Goal: Task Accomplishment & Management: Manage account settings

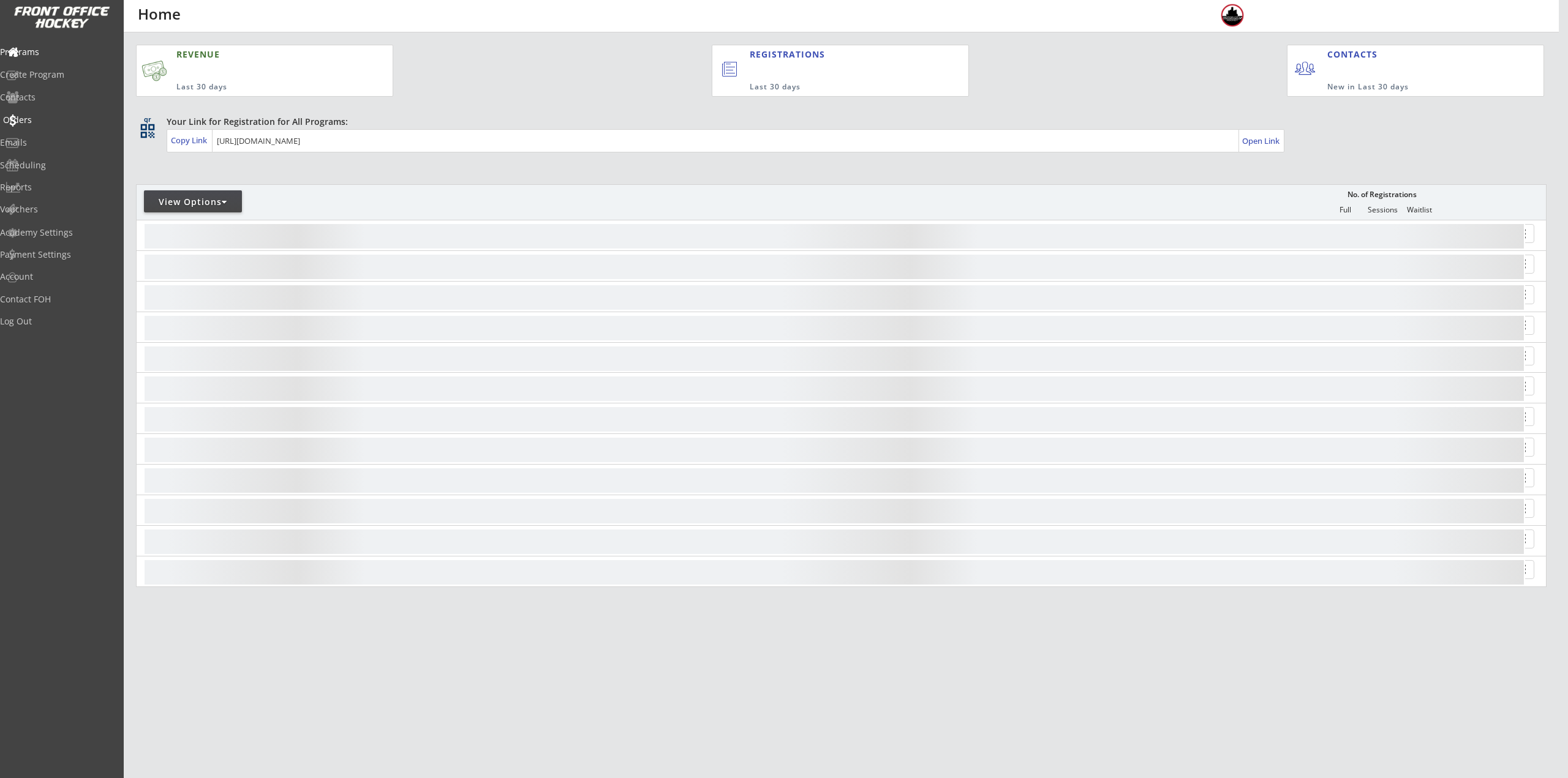
click at [36, 123] on div "Orders" at bounding box center [58, 120] width 110 height 9
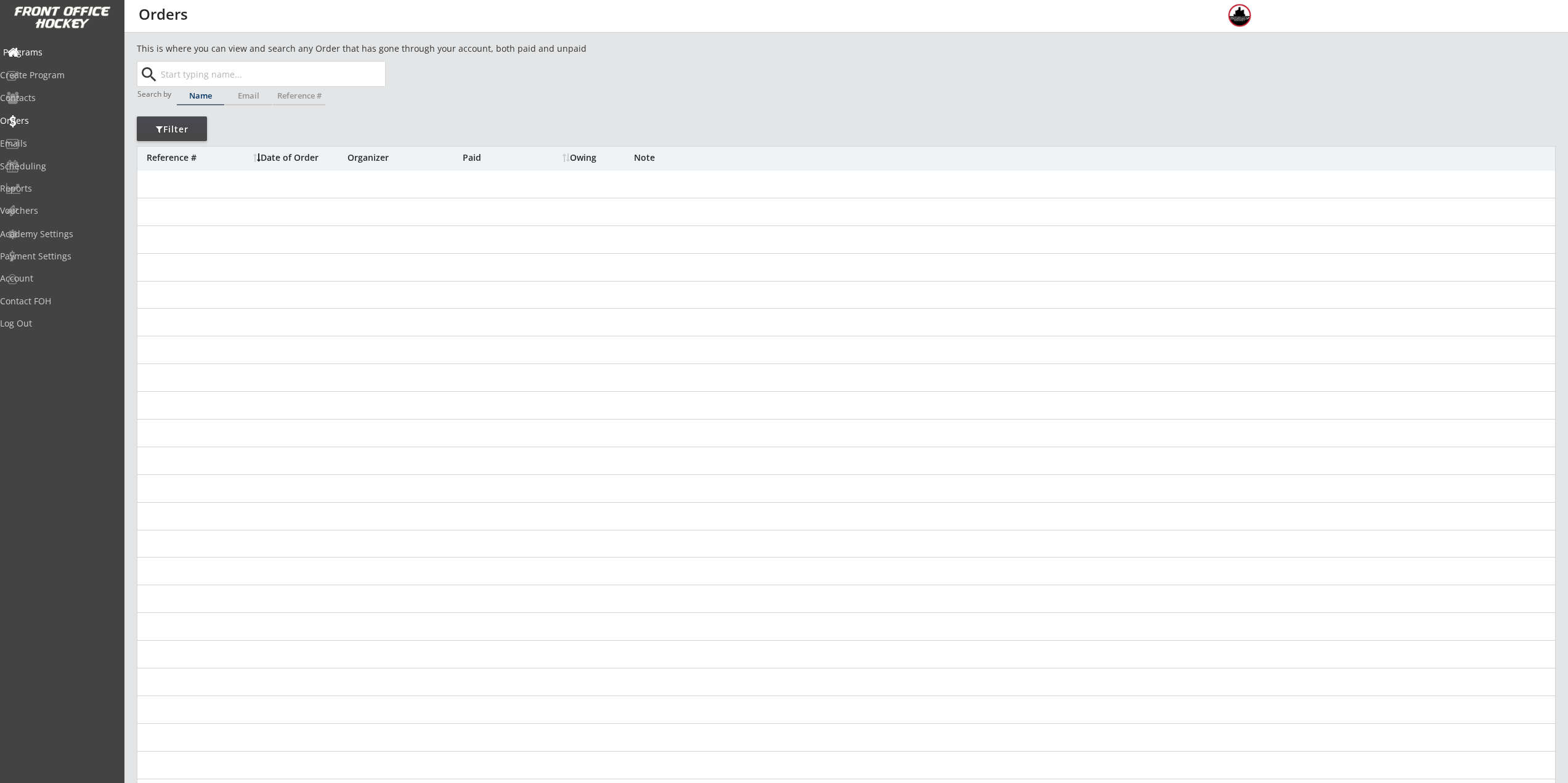
click at [34, 60] on div "Programs" at bounding box center [59, 53] width 117 height 21
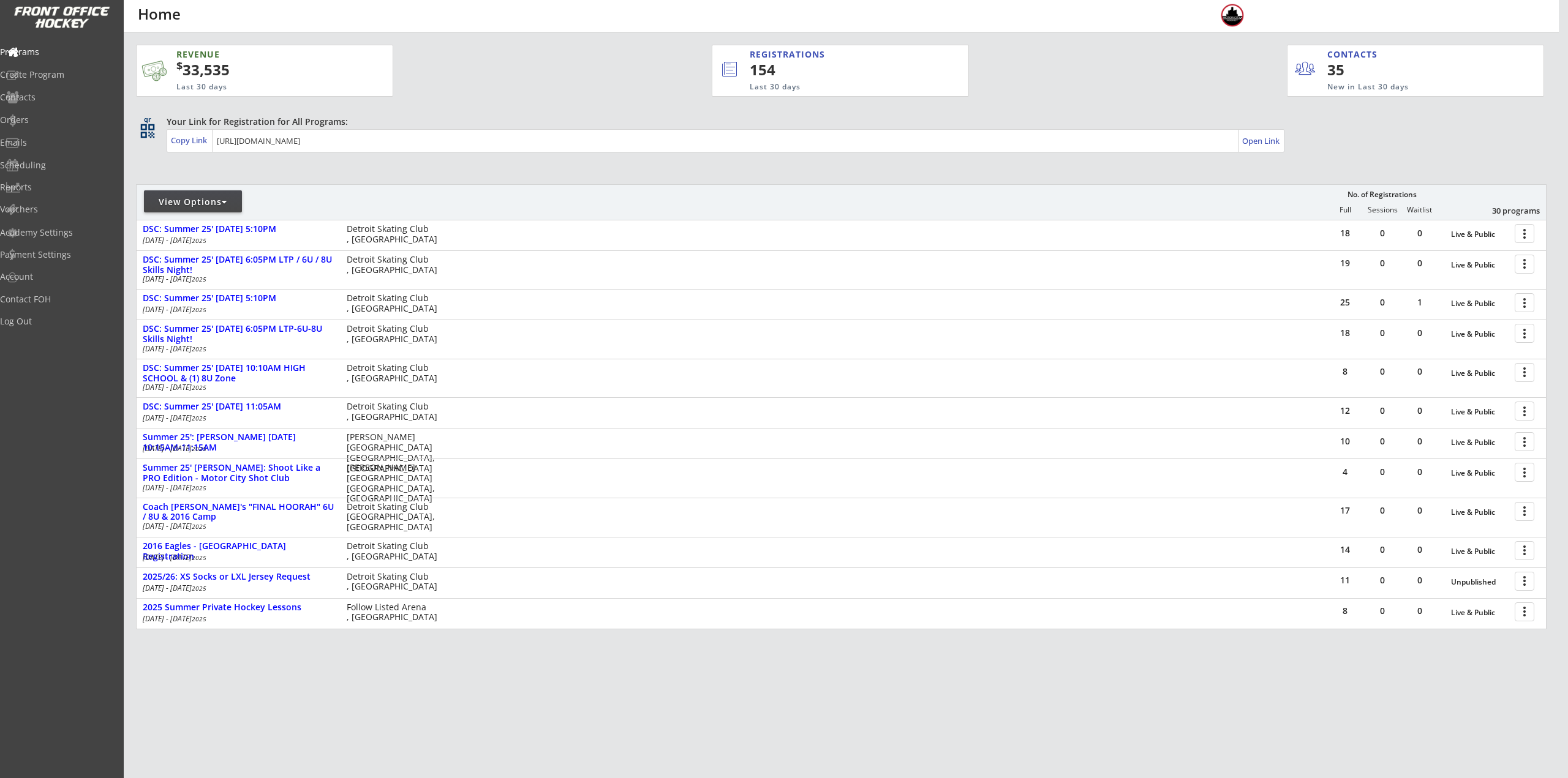
click at [173, 206] on div "View Options" at bounding box center [193, 202] width 98 height 12
select select ""Upcoming Programs""
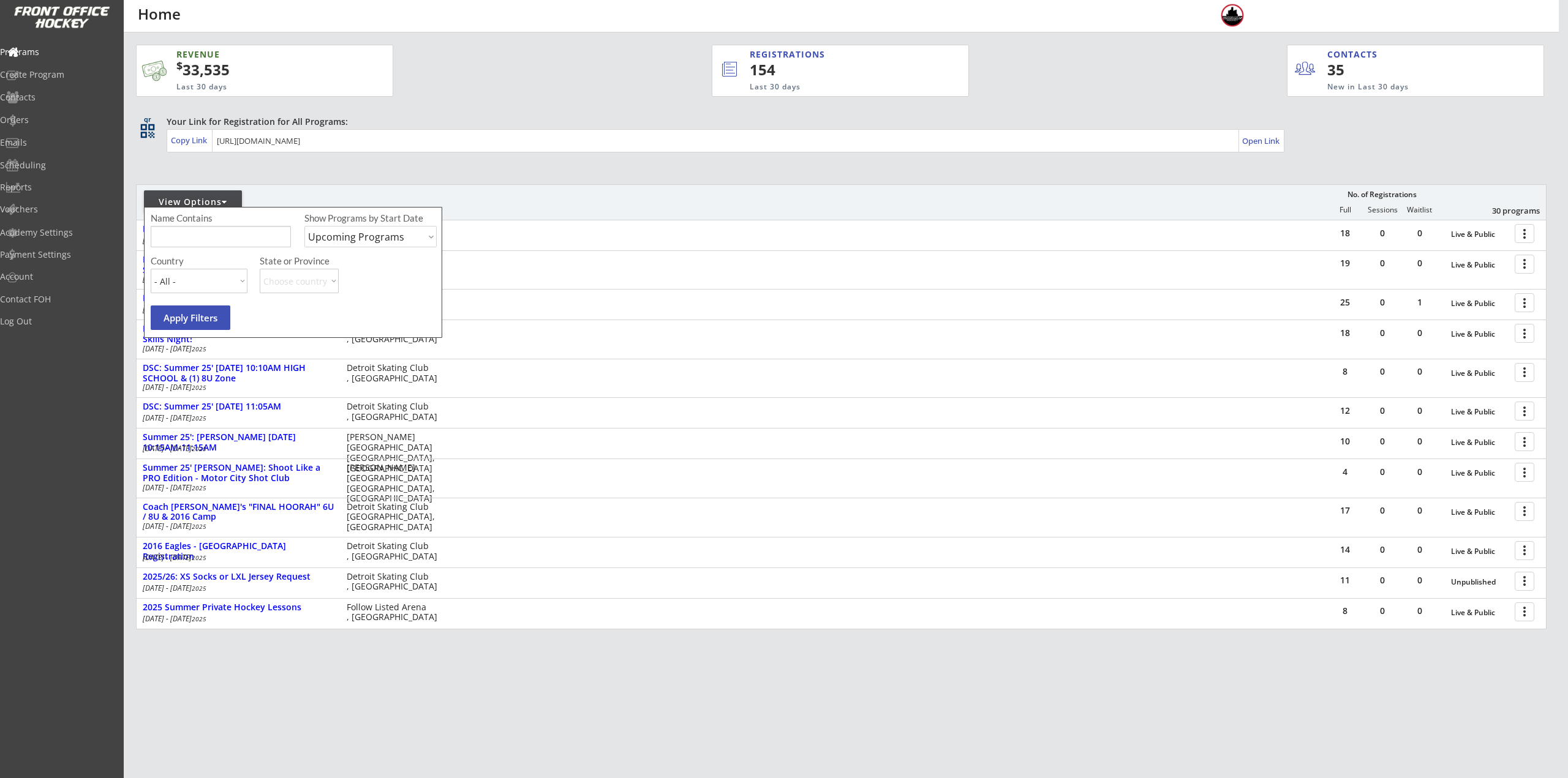
click at [209, 244] on input "input" at bounding box center [221, 236] width 140 height 21
type input "Thursday"
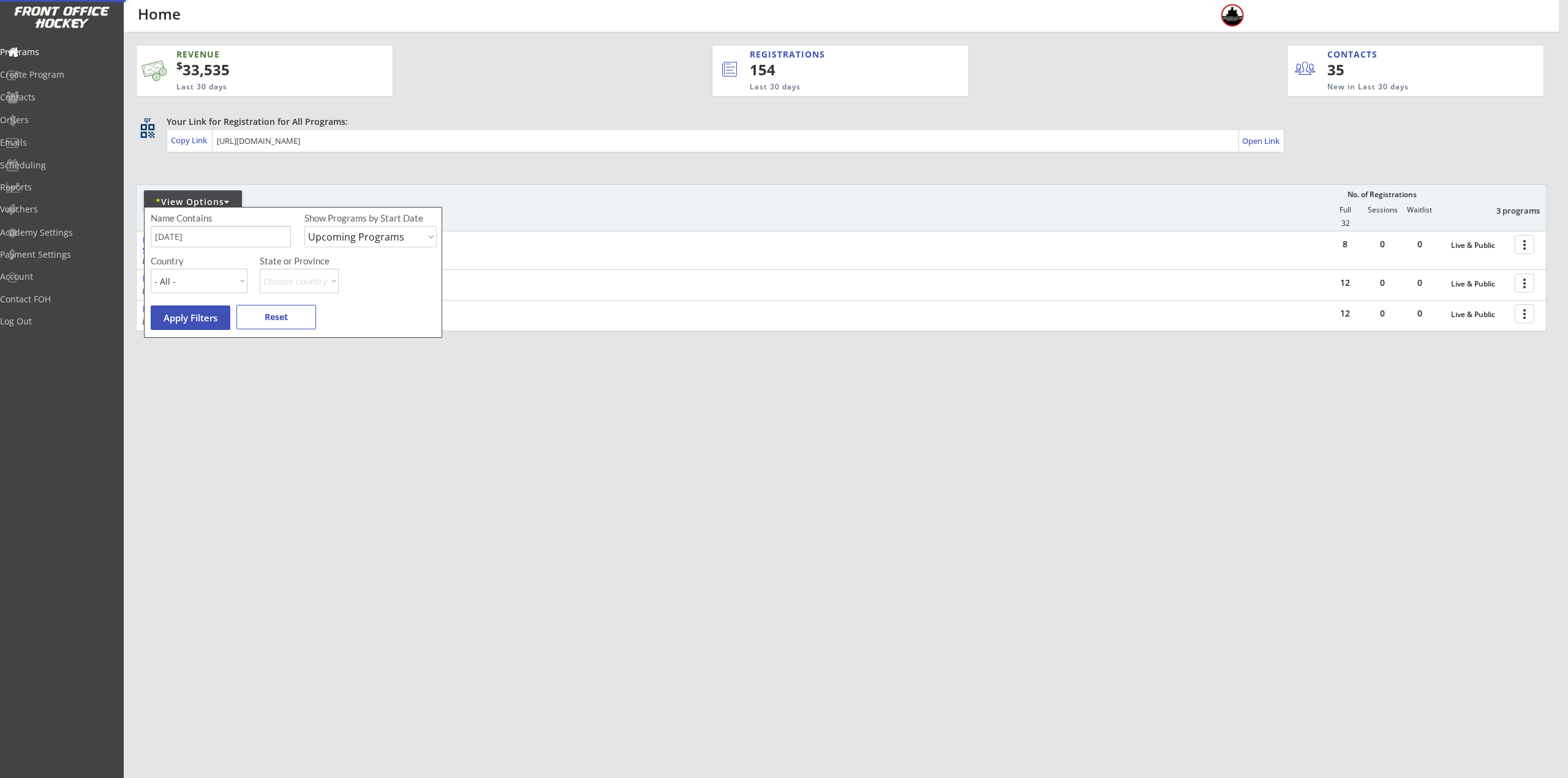
click at [728, 450] on div "REVENUE $ 33,535 Last 30 days REGISTRATIONS 154 Last 30 days CONTACTS 35 New in…" at bounding box center [841, 246] width 1410 height 427
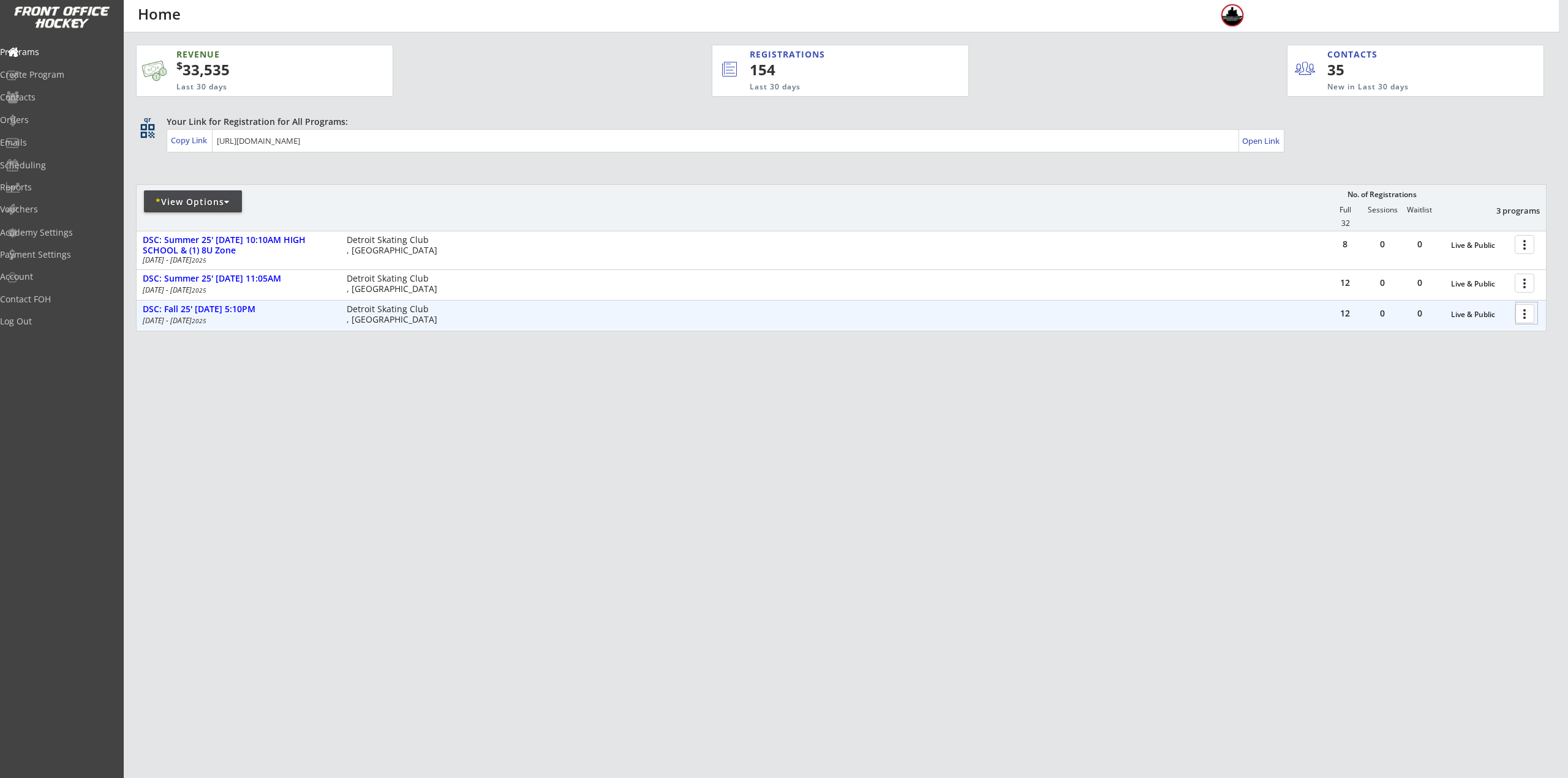
click at [1523, 312] on div at bounding box center [1526, 313] width 21 height 21
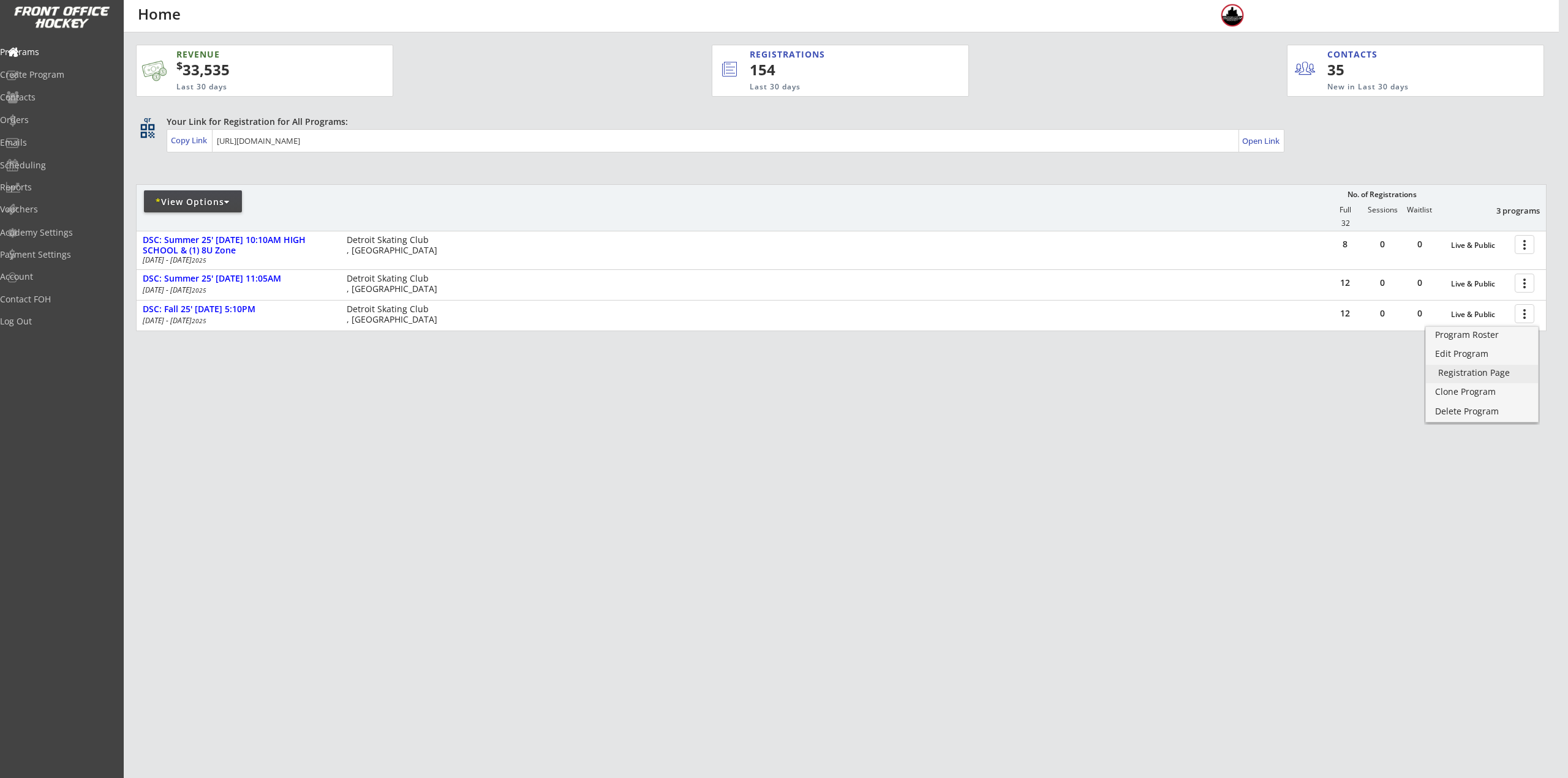
click at [1494, 369] on div "Registration Page" at bounding box center [1482, 373] width 88 height 9
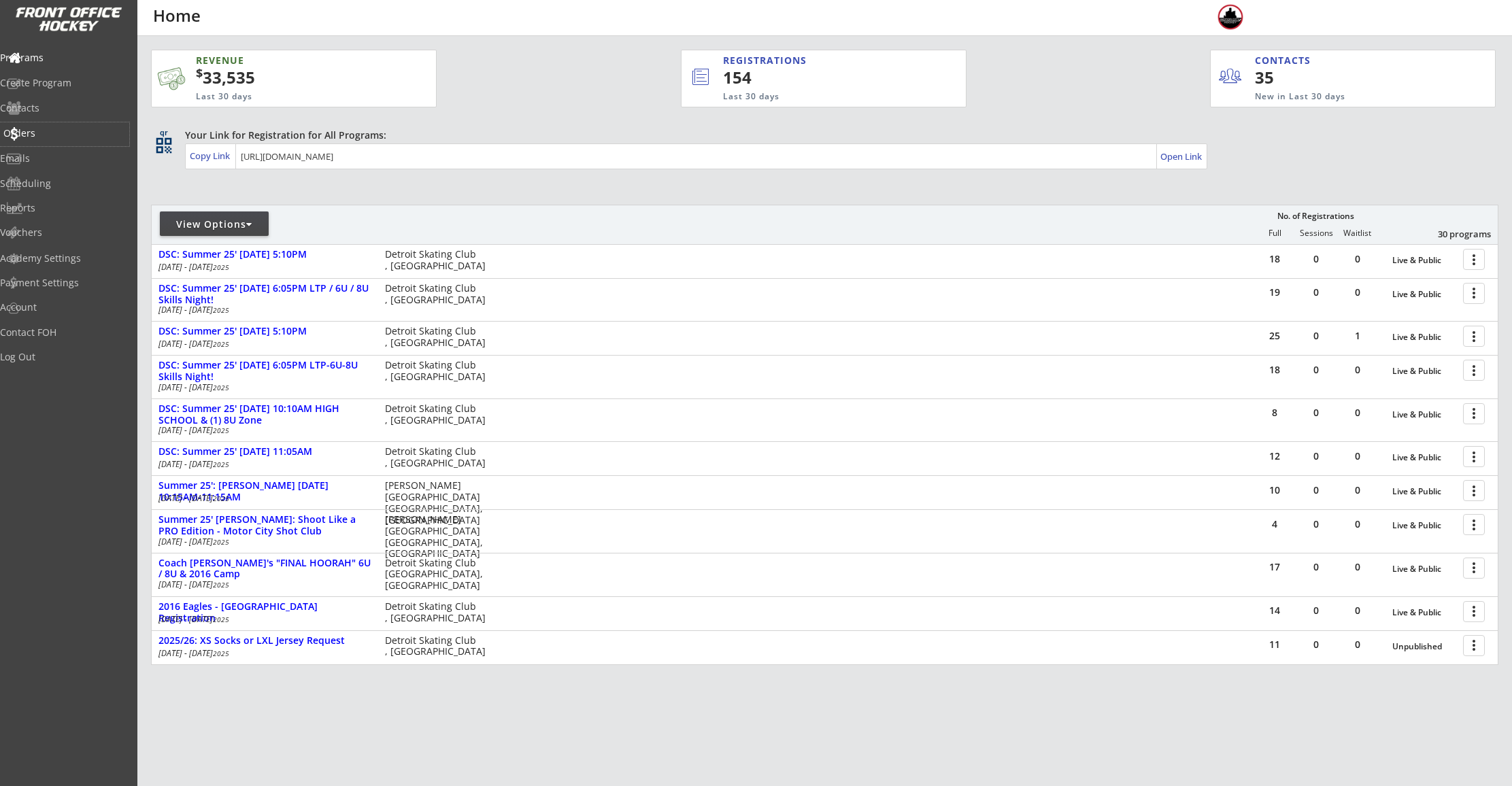
click at [53, 135] on div "Orders" at bounding box center [64, 134] width 122 height 10
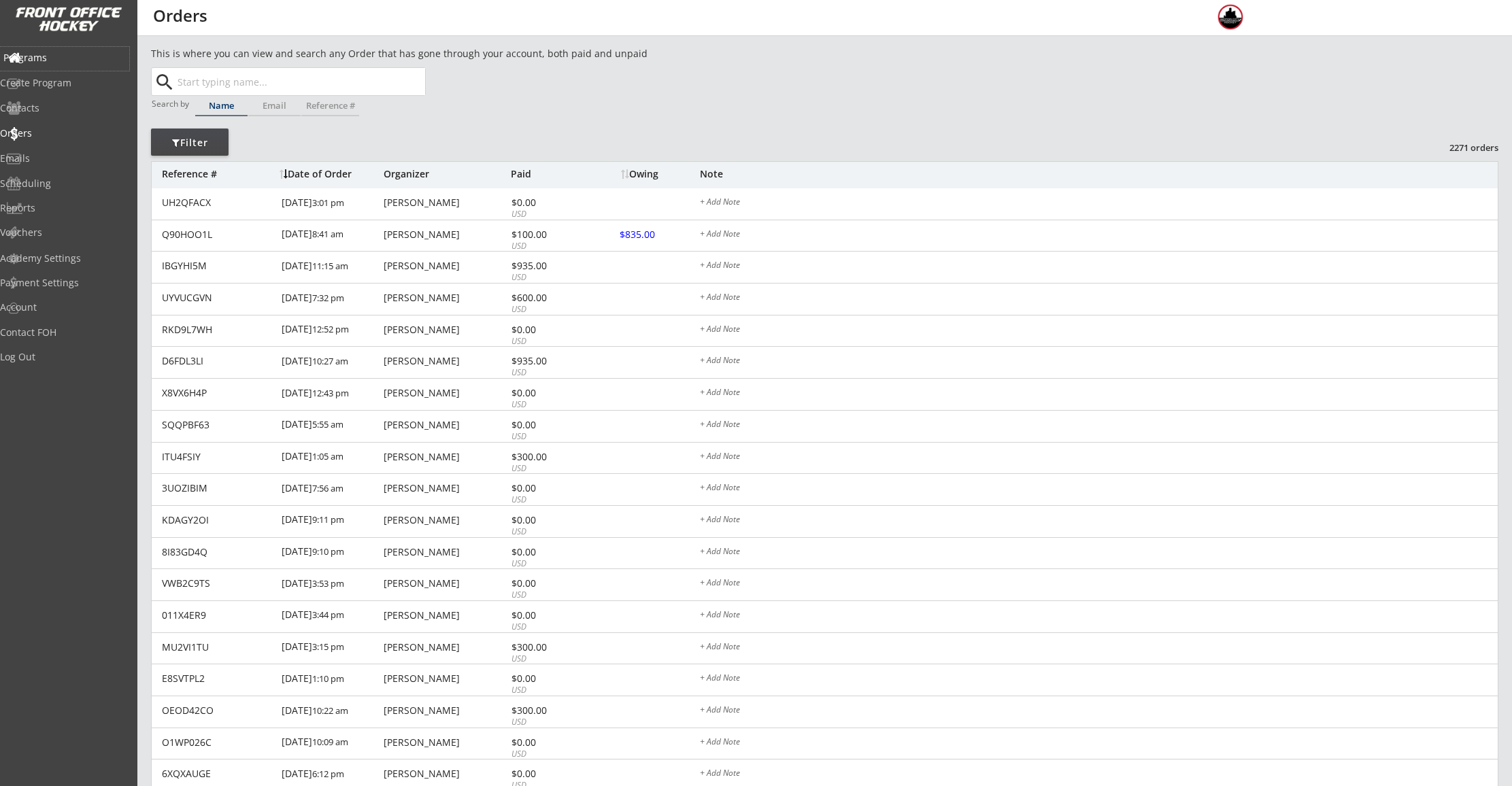
click at [49, 67] on div "Programs" at bounding box center [65, 58] width 130 height 23
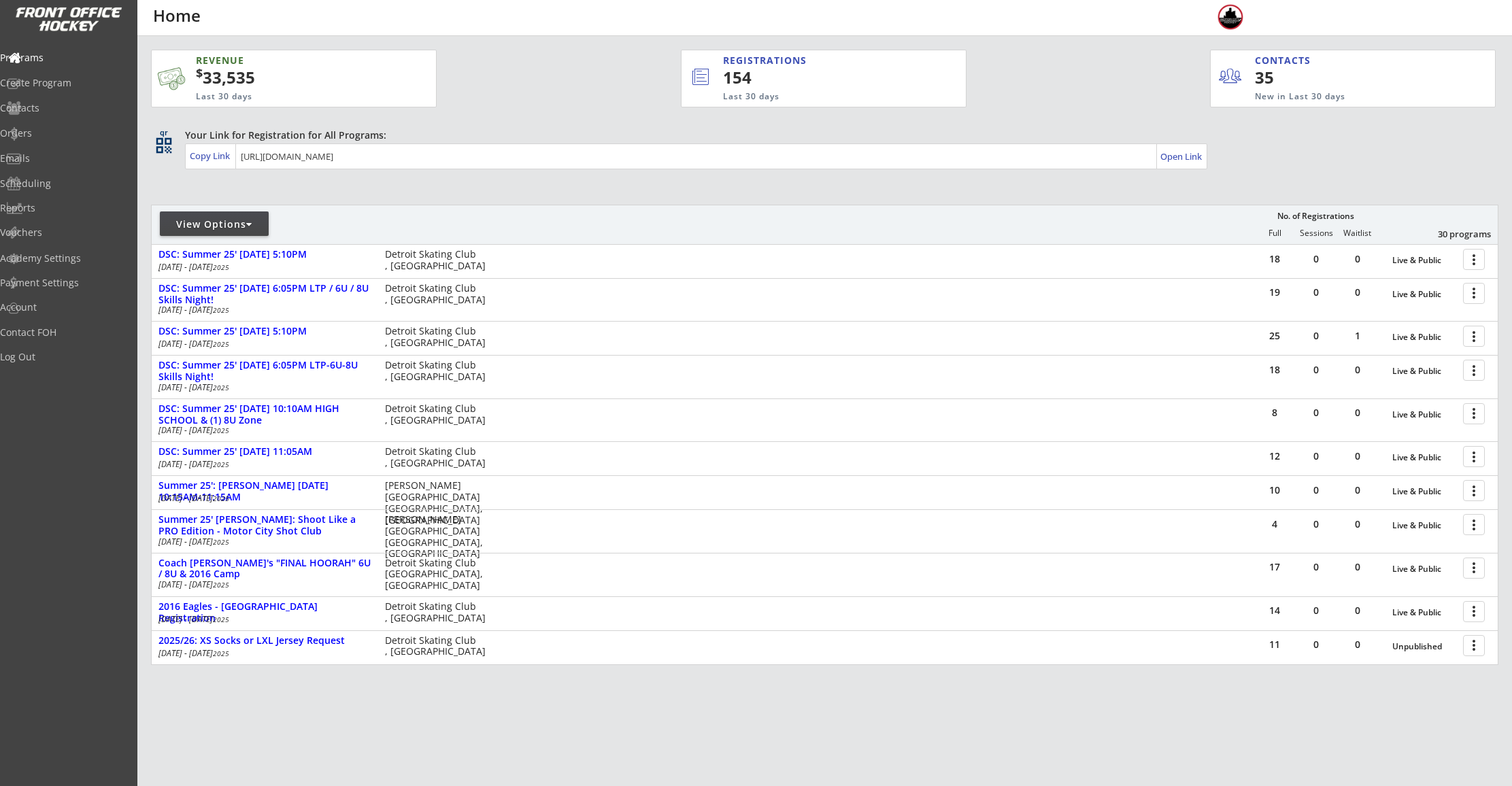
click at [200, 229] on div "View Options" at bounding box center [214, 224] width 109 height 14
select select ""Upcoming Programs""
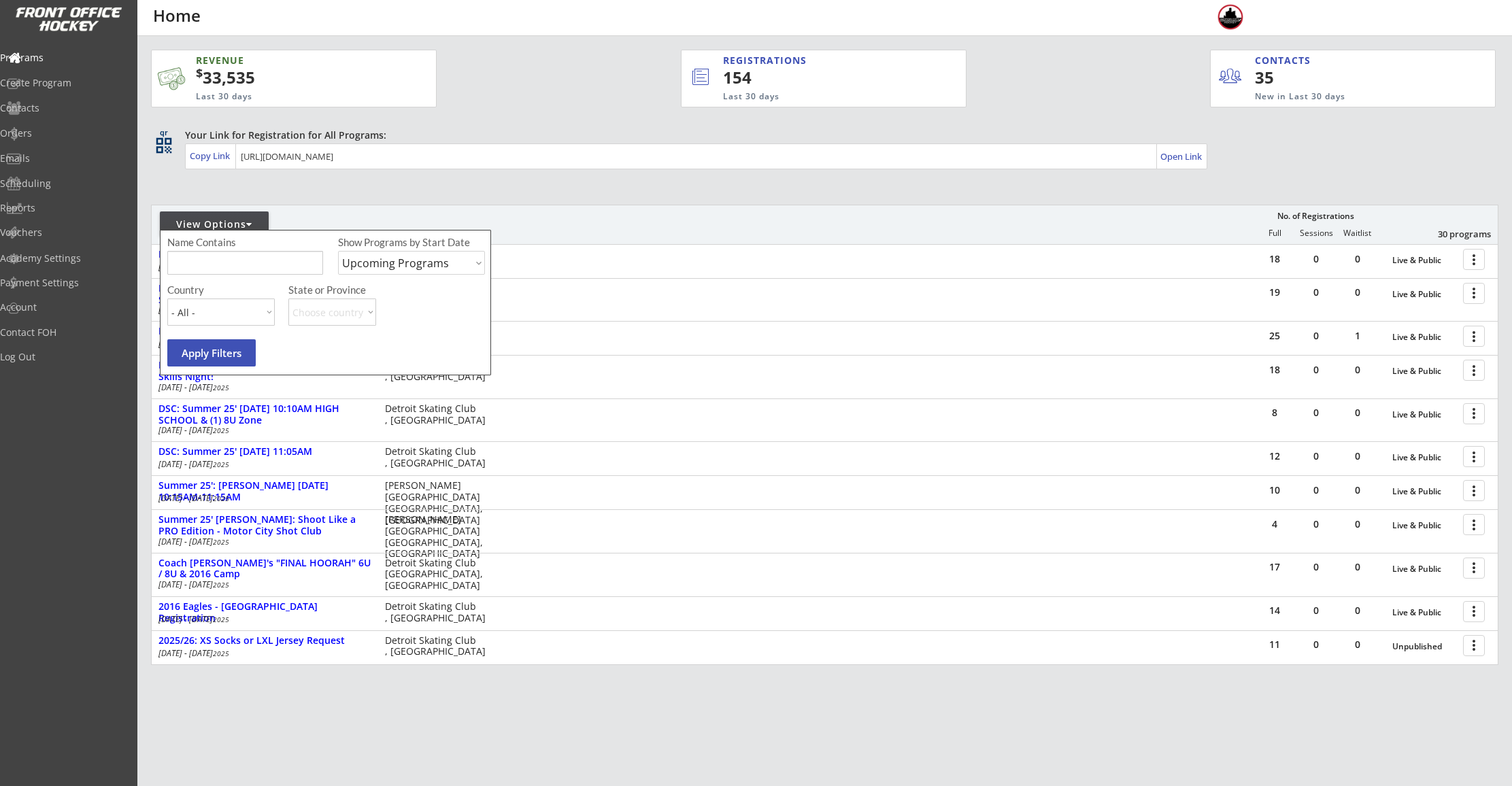
click at [211, 274] on div "Name Contains Show Programs by Start Date Upcoming Programs Past Programs Speci…" at bounding box center [328, 259] width 321 height 48
click at [70, 117] on div "Contacts" at bounding box center [65, 108] width 130 height 23
select select ""Players""
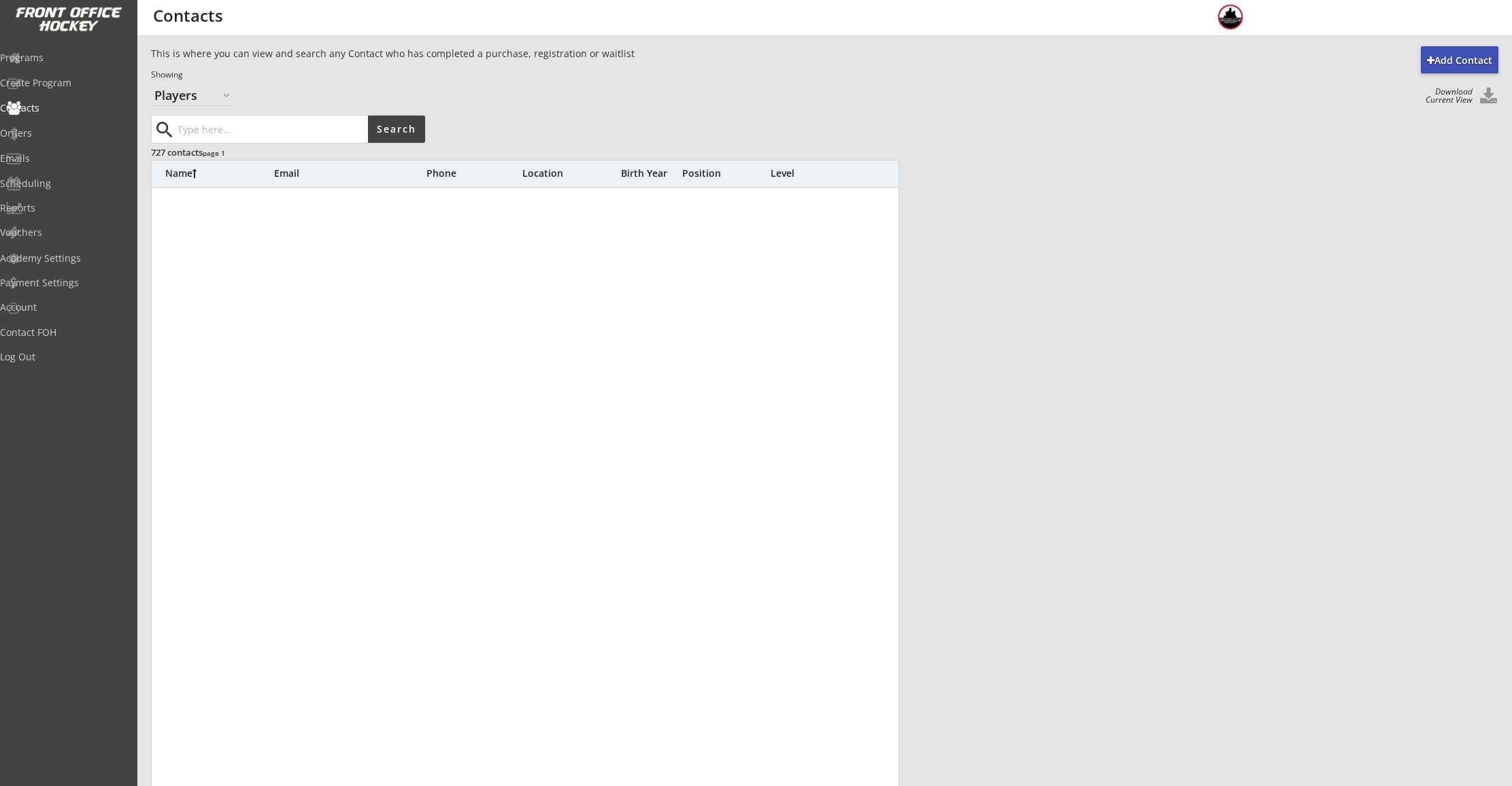
click at [257, 139] on input "input" at bounding box center [271, 130] width 194 height 28
type input "[PERSON_NAME]"
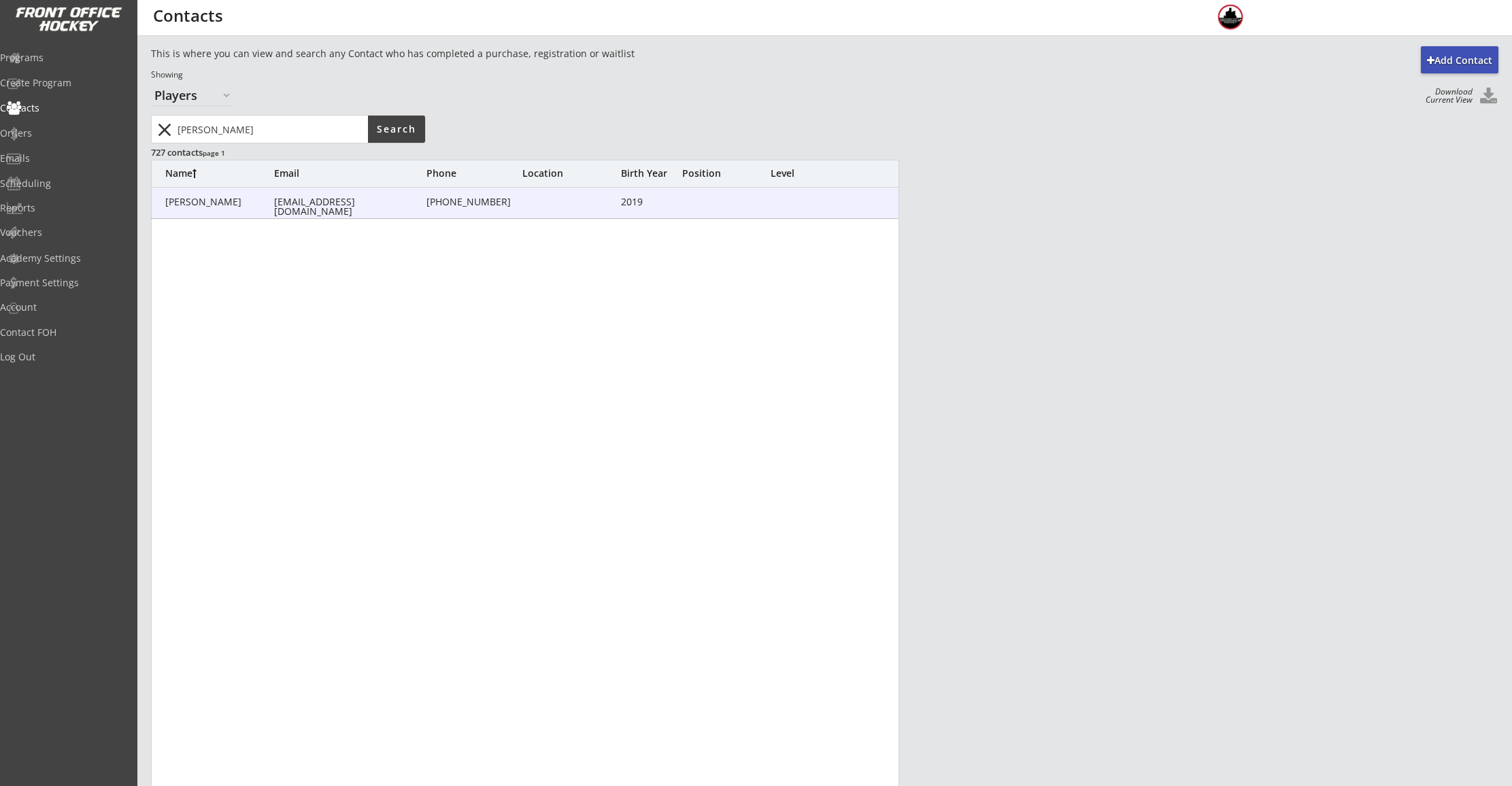
click at [257, 202] on div "[PERSON_NAME]" at bounding box center [219, 202] width 109 height 10
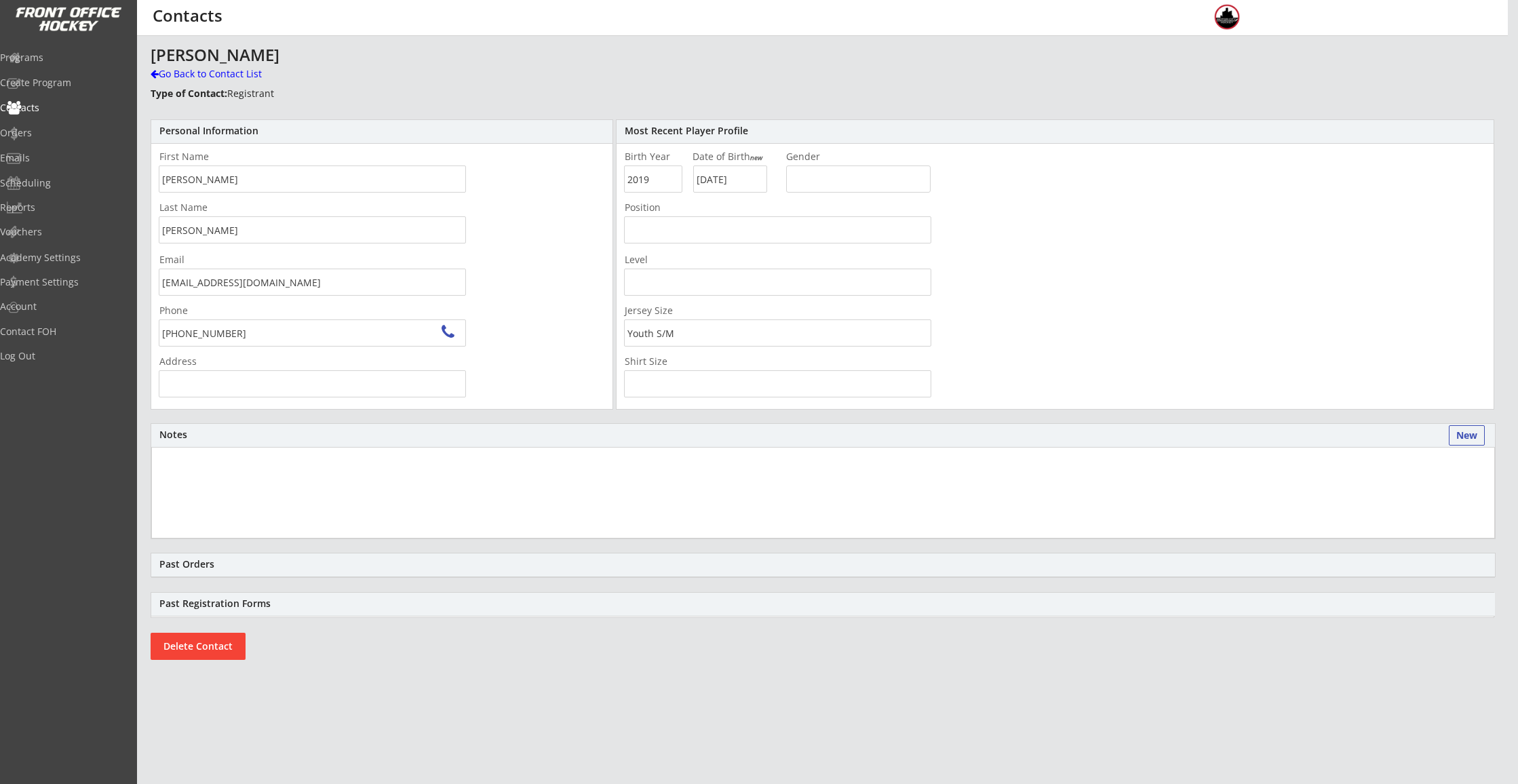
type input "[STREET_ADDRESS][PERSON_NAME]"
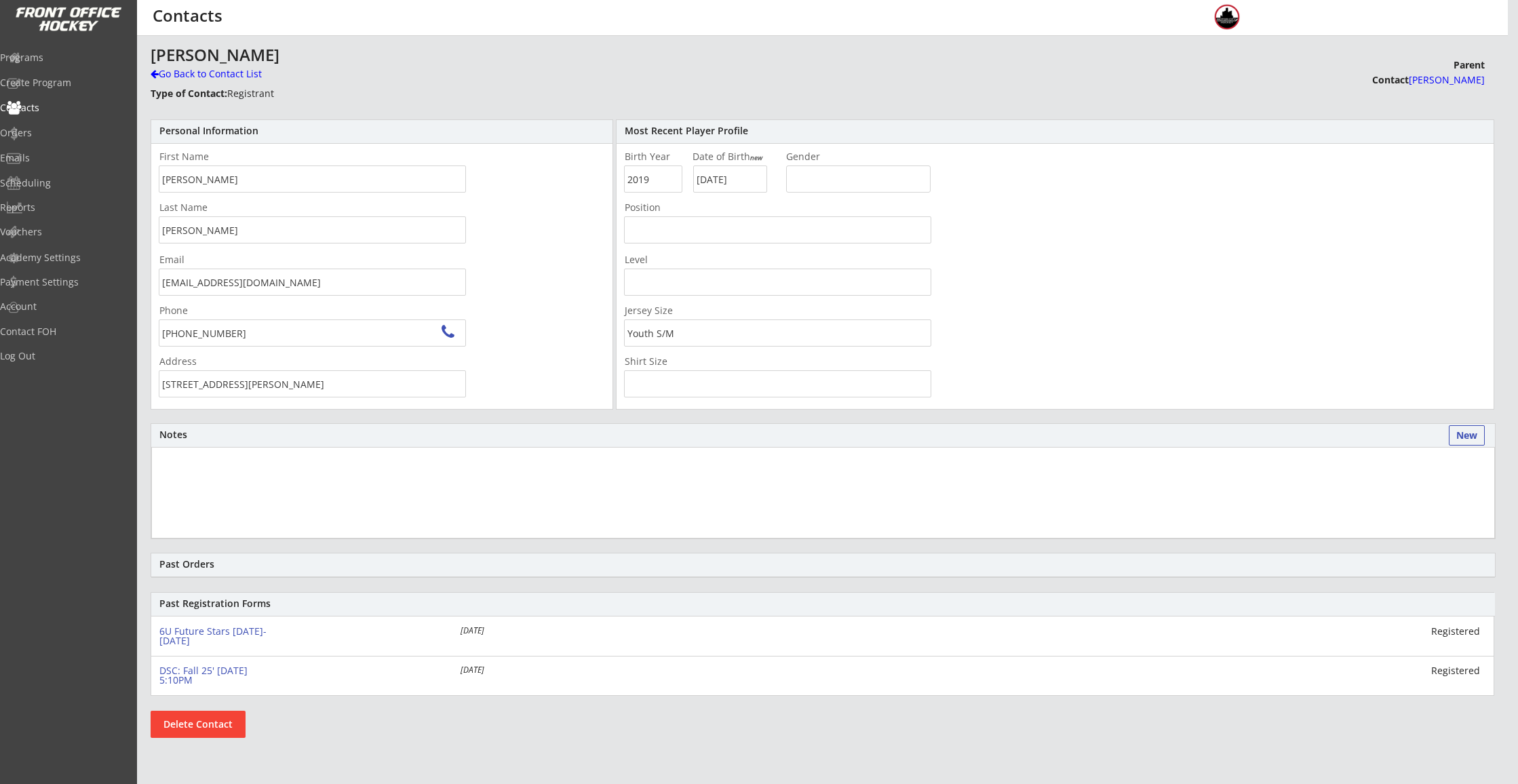
scroll to position [2, 0]
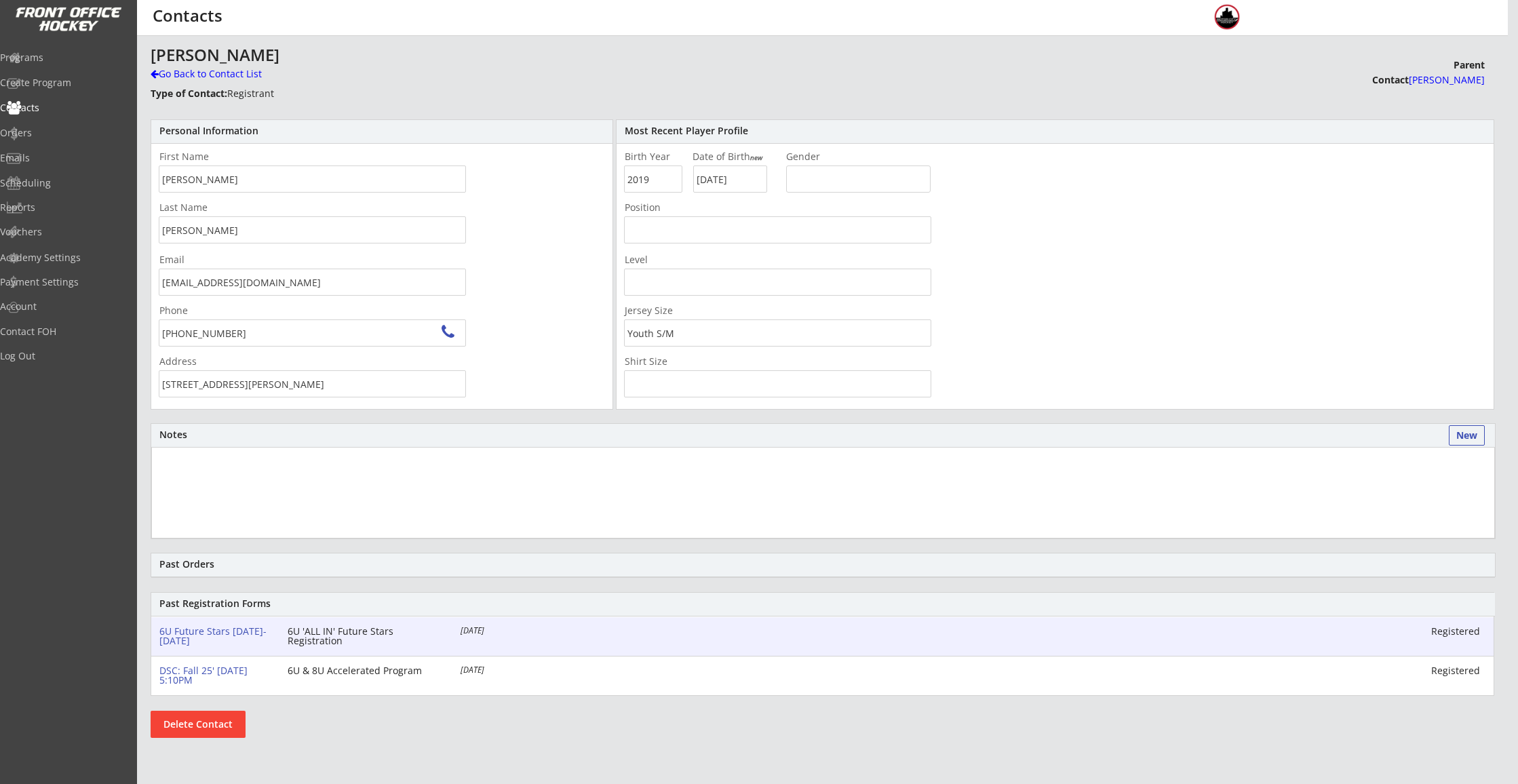
click at [220, 633] on div "6U Future Stars [DATE]-[DATE]" at bounding box center [215, 636] width 111 height 19
select select ""Youth S/M""
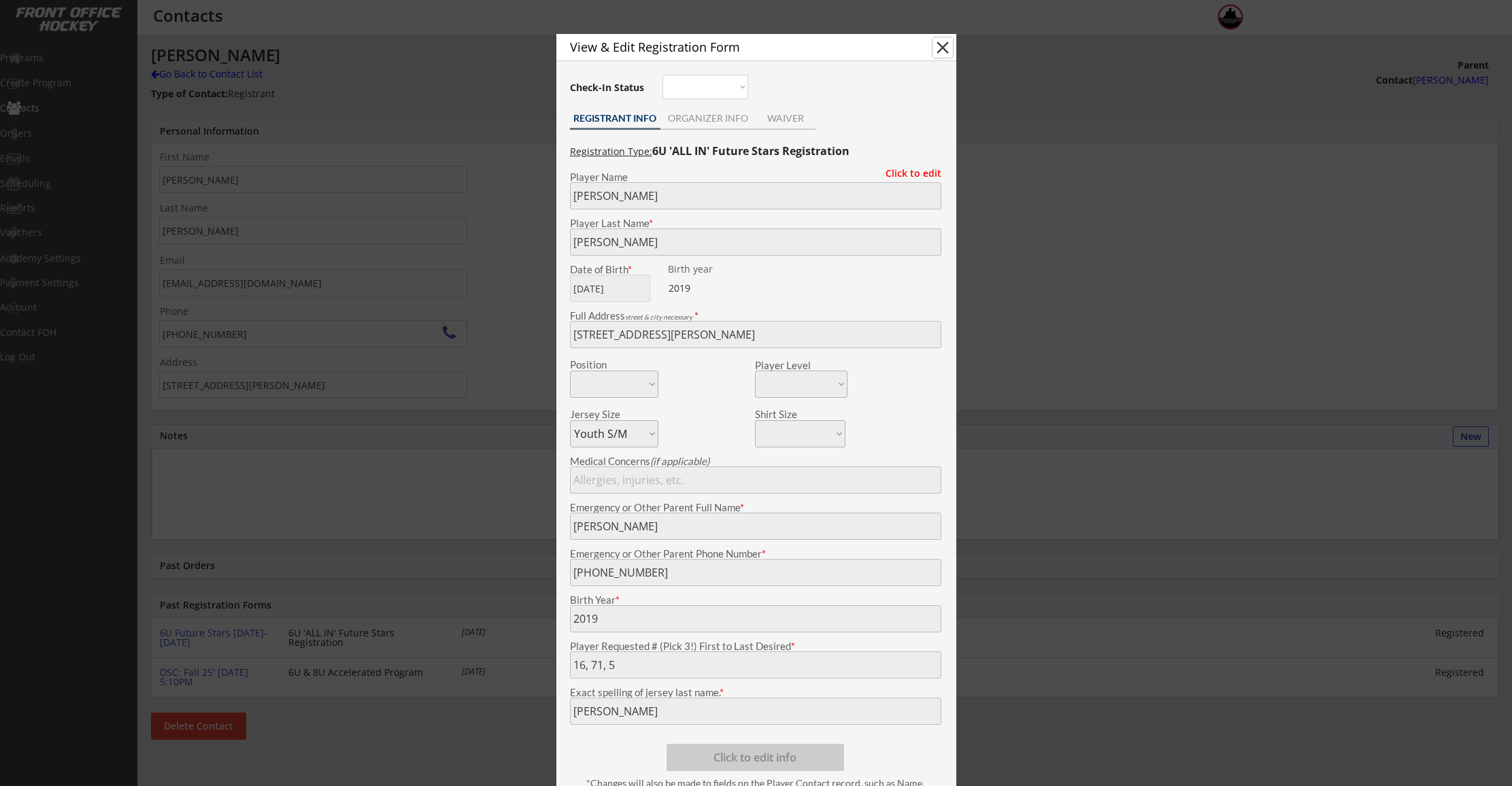
click at [945, 46] on button "close" at bounding box center [942, 47] width 20 height 20
select select ""PLACEHOLDER_1427118222253""
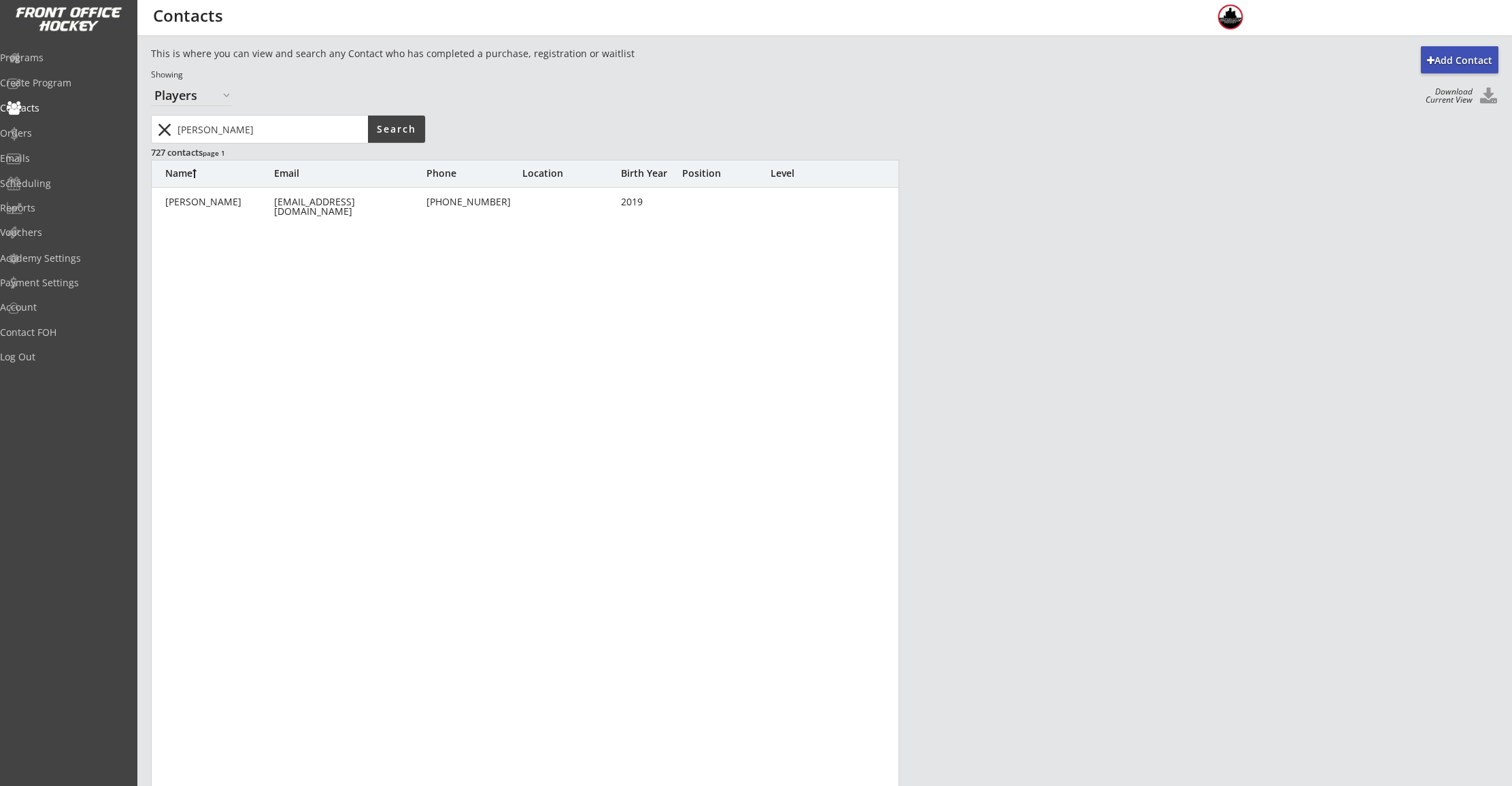
drag, startPoint x: 211, startPoint y: 125, endPoint x: 155, endPoint y: 123, distance: 56.0
click at [168, 124] on div "close" at bounding box center [260, 130] width 215 height 28
type input "[PERSON_NAME]"
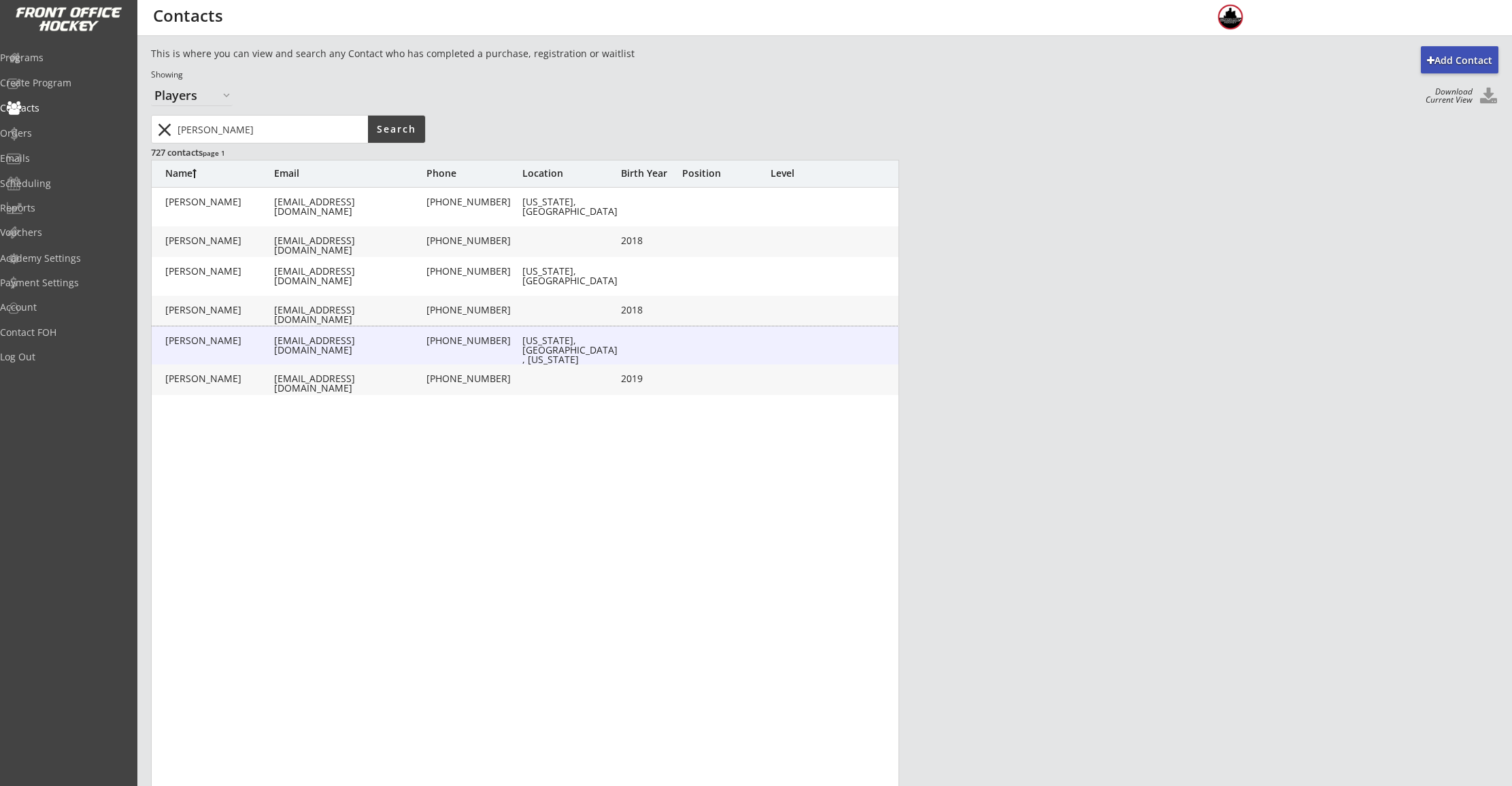
click at [236, 346] on div "[PERSON_NAME]" at bounding box center [219, 341] width 109 height 11
type input "[PERSON_NAME]"
type input "[EMAIL_ADDRESS][DOMAIN_NAME]"
type input "[PHONE_NUMBER]"
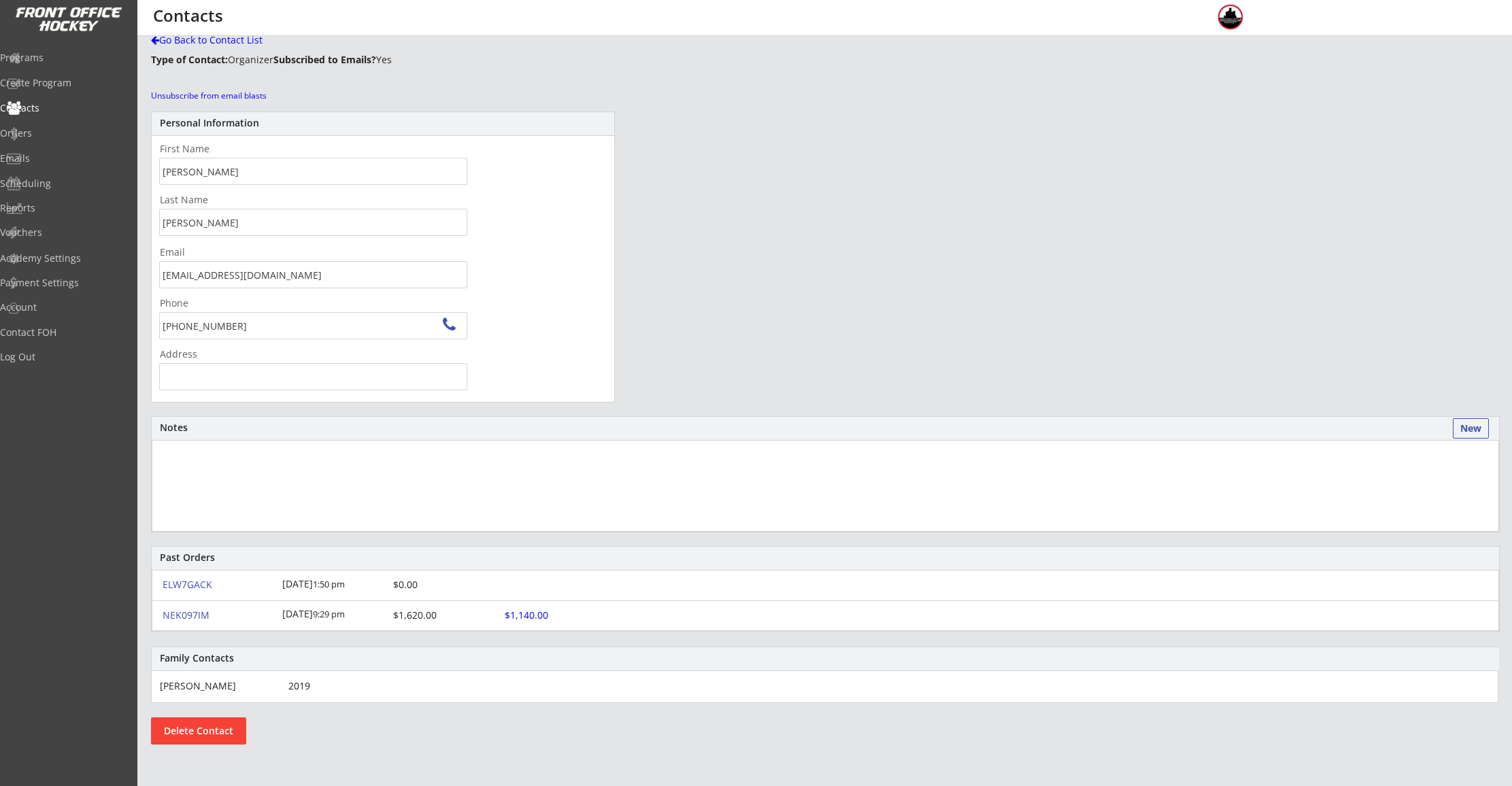
scroll to position [36, 0]
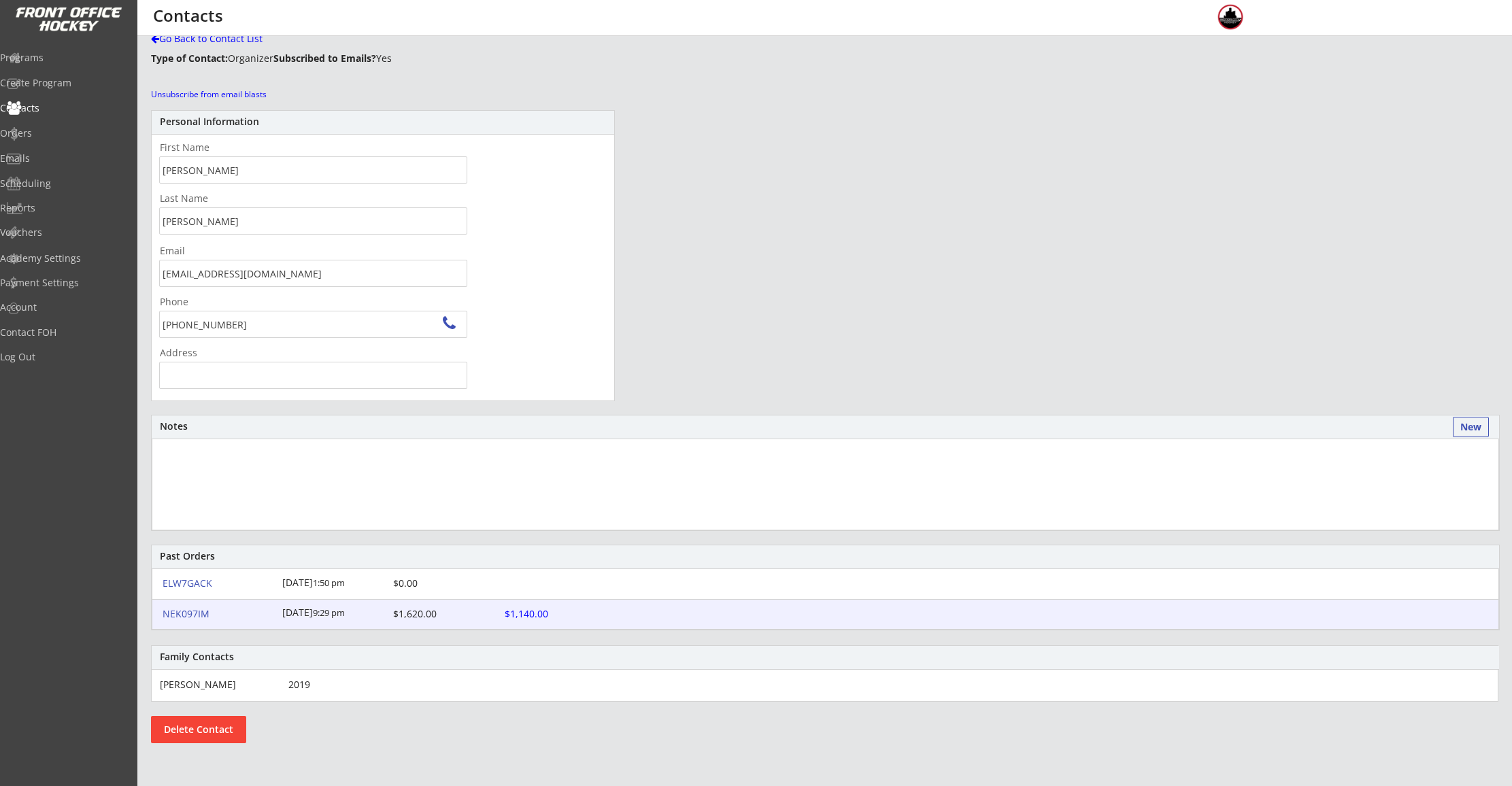
click at [186, 614] on div "NEK097IM" at bounding box center [219, 614] width 112 height 10
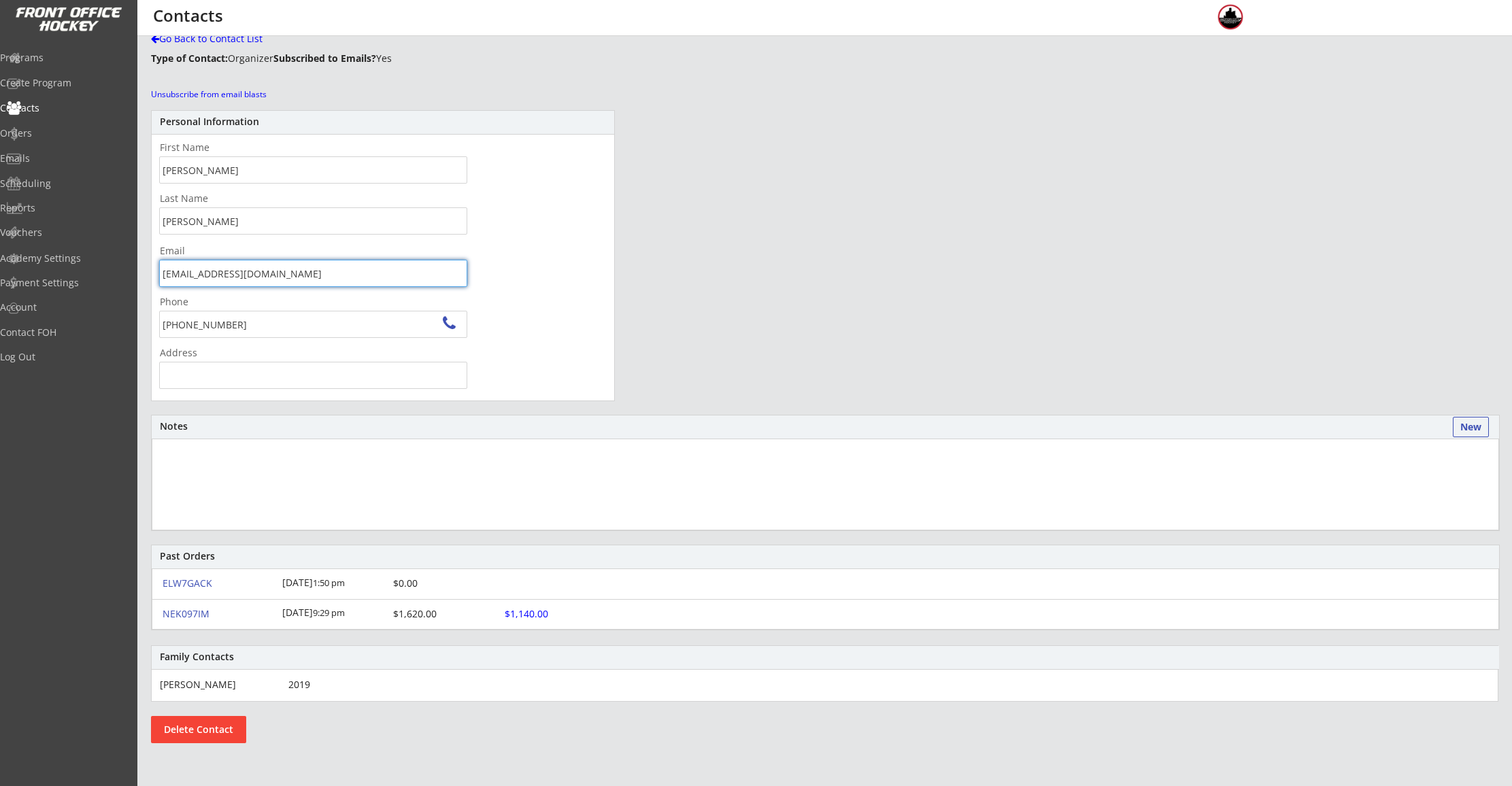
drag, startPoint x: 284, startPoint y: 270, endPoint x: 162, endPoint y: 278, distance: 122.3
click at [162, 278] on input "[EMAIL_ADDRESS][DOMAIN_NAME]" at bounding box center [313, 274] width 308 height 28
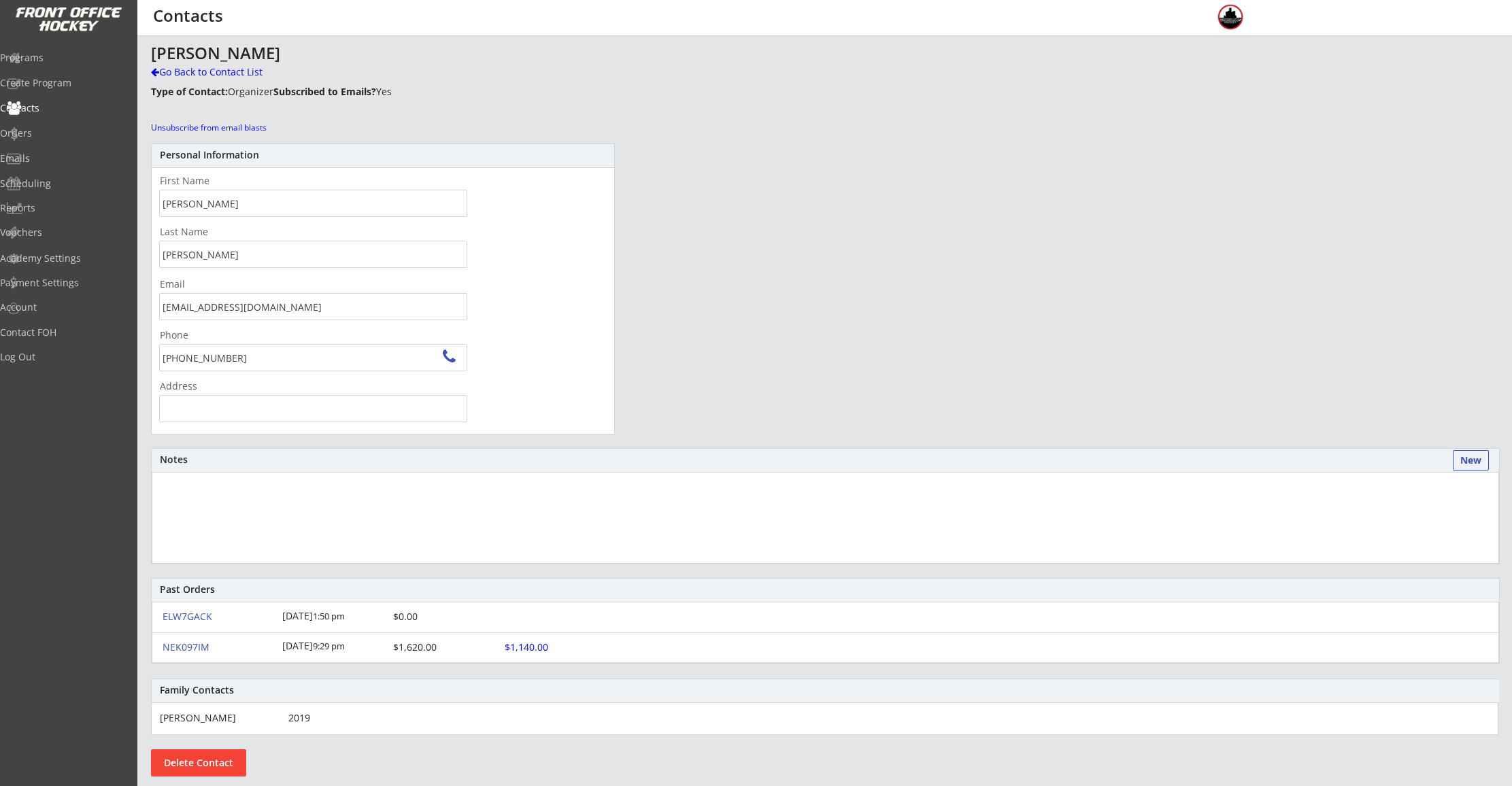
scroll to position [0, 0]
